Goal: Information Seeking & Learning: Learn about a topic

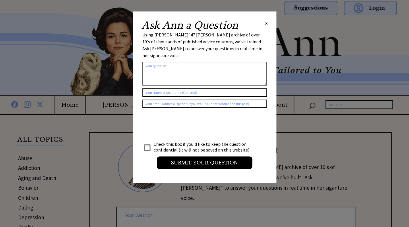
click at [267, 23] on span "X" at bounding box center [266, 23] width 3 height 6
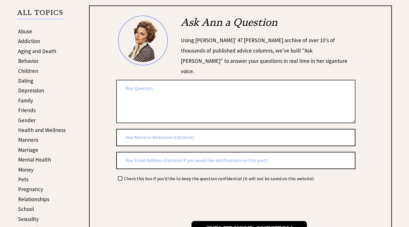
scroll to position [74, 0]
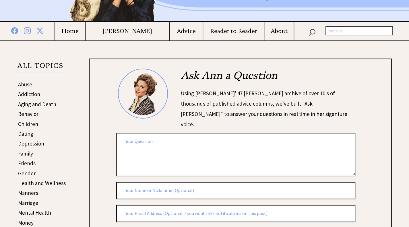
click at [32, 116] on link "Behavior" at bounding box center [28, 114] width 20 height 7
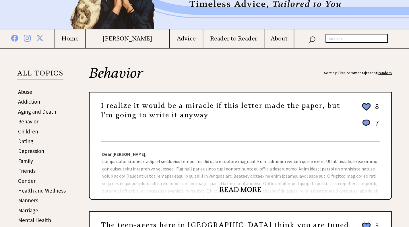
scroll to position [70, 0]
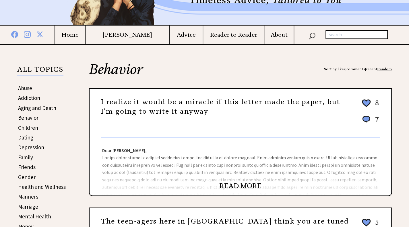
click at [237, 186] on link "READ MORE" at bounding box center [240, 186] width 42 height 9
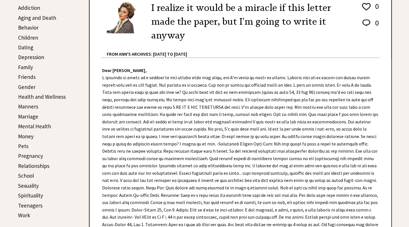
scroll to position [158, 0]
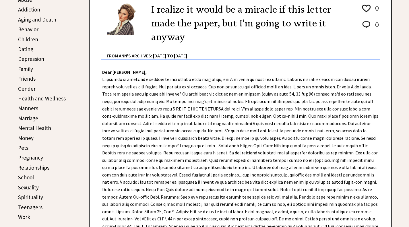
click at [40, 20] on link "Aging and Death" at bounding box center [37, 19] width 38 height 7
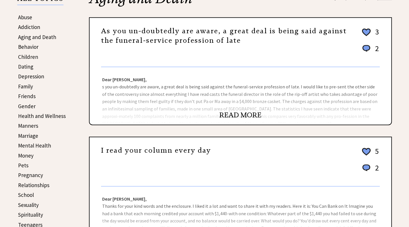
scroll to position [156, 0]
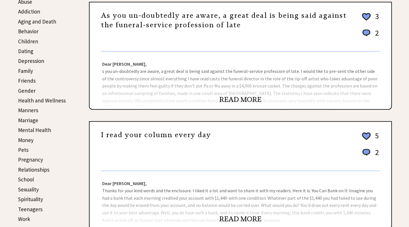
click at [242, 82] on div "Dear [PERSON_NAME], s you un-doubtedly are aware, a great deal is being said ag…" at bounding box center [241, 80] width 302 height 57
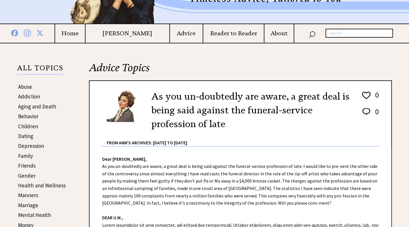
scroll to position [69, 0]
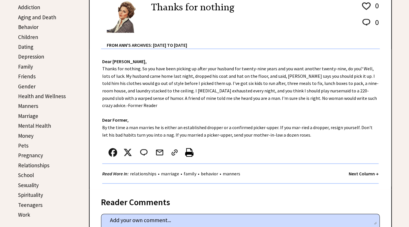
scroll to position [162, 0]
